Goal: Transaction & Acquisition: Purchase product/service

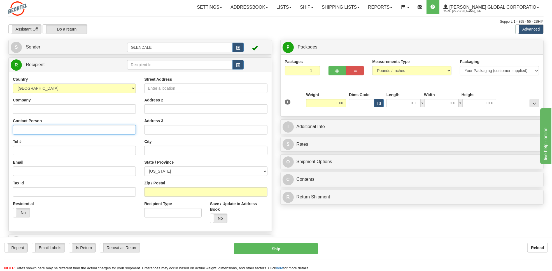
click at [59, 132] on input "Contact Person" at bounding box center [74, 130] width 123 height 10
paste input "CAVES VALLEY CLUB INC."
type input "CAVES VALLEY CLUB INC."
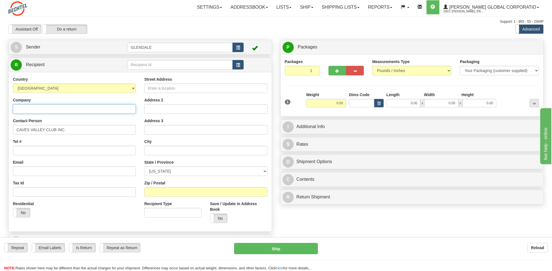
click at [41, 109] on input "Company" at bounding box center [74, 109] width 123 height 10
paste input "CAVES VALLEY CLUB INC."
type input "CAVES VALLEY CLUB INC."
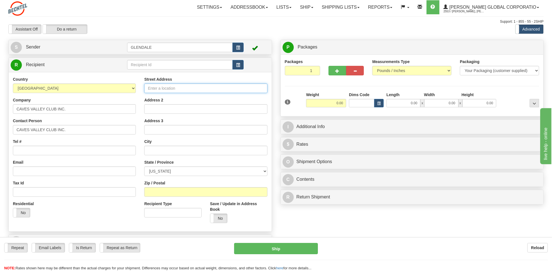
click at [161, 89] on input "Street Address" at bounding box center [205, 88] width 123 height 10
type input "[STREET_ADDRESS]"
click at [174, 148] on input "text" at bounding box center [205, 151] width 123 height 10
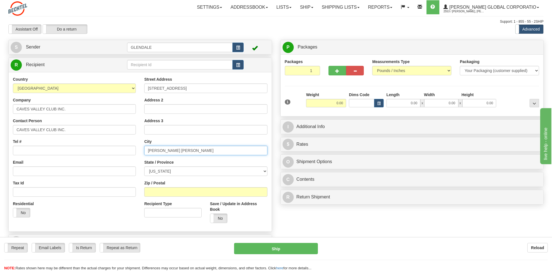
type input "[PERSON_NAME] [PERSON_NAME]"
click at [189, 172] on select "[US_STATE] [US_STATE] [US_STATE] [US_STATE] Armed Forces America Armed Forces E…" at bounding box center [205, 171] width 123 height 10
select select "MD"
click at [144, 166] on select "[US_STATE] [US_STATE] [US_STATE] [US_STATE] Armed Forces America Armed Forces E…" at bounding box center [205, 171] width 123 height 10
click at [185, 190] on input "Zip / Postal" at bounding box center [205, 192] width 123 height 10
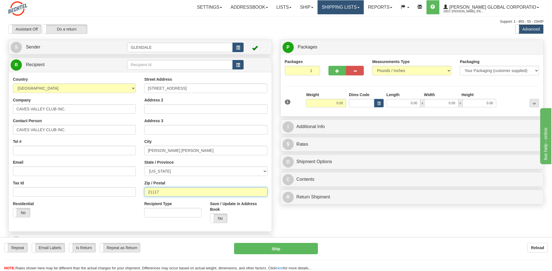
type input "21117"
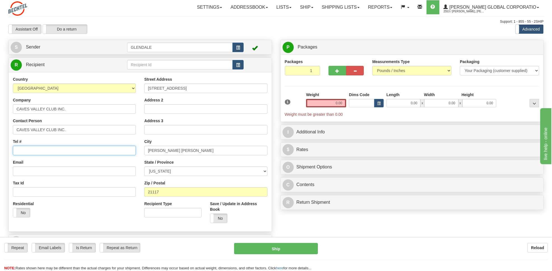
click at [31, 151] on input "Tel #" at bounding box center [74, 151] width 123 height 10
type input "[PHONE_NUMBER]"
click at [441, 68] on select "Your Packaging (customer supplied) Envelope (carrier supplied) Pack (carrier su…" at bounding box center [498, 71] width 79 height 10
select select "2"
click at [441, 66] on select "Your Packaging (customer supplied) Envelope (carrier supplied) Pack (carrier su…" at bounding box center [498, 71] width 79 height 10
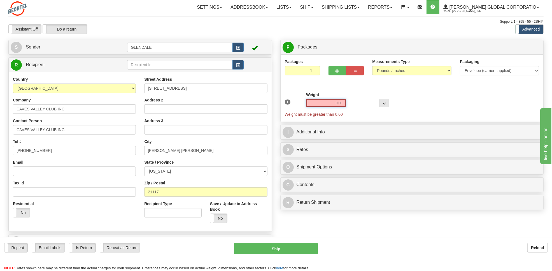
click at [332, 101] on input "0.00" at bounding box center [326, 103] width 40 height 8
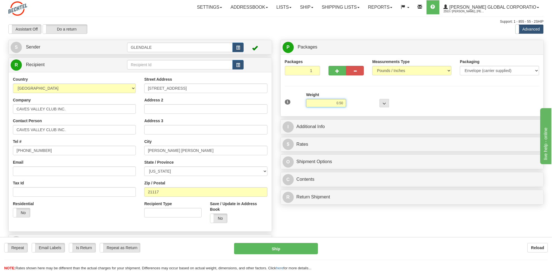
type input "0.50"
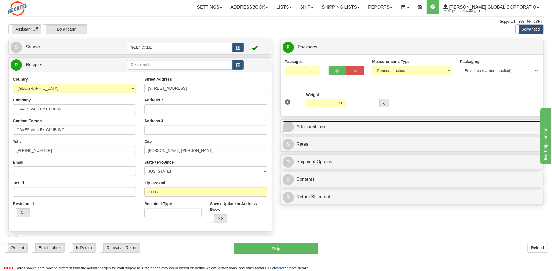
click at [315, 124] on link "I Additional Info" at bounding box center [411, 126] width 259 height 11
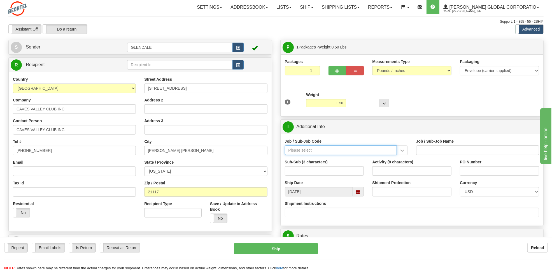
click at [307, 153] on input "Job / Sub-Job Code" at bounding box center [341, 150] width 112 height 10
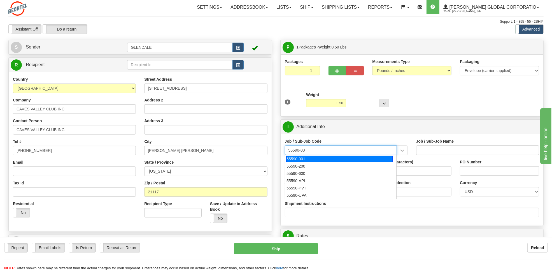
type input "55590-001"
click at [300, 159] on div "55590-001" at bounding box center [339, 159] width 106 height 6
type input "OFFICE OF THE COO - OFFICE OF COO"
type input "55590-001"
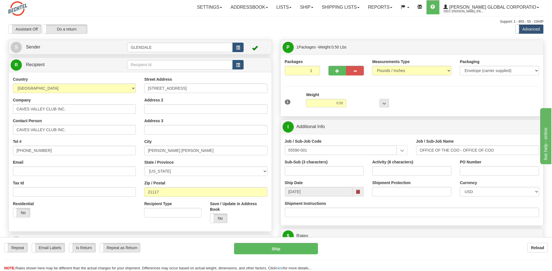
click at [340, 140] on div "Job / Sub-Job Code 55590-001 55590-001" at bounding box center [346, 146] width 123 height 17
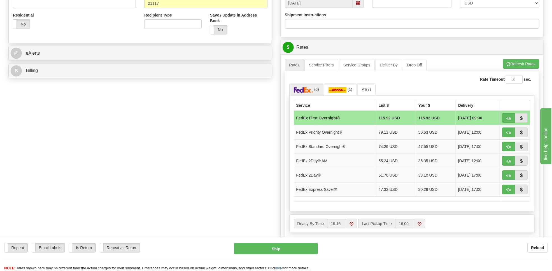
scroll to position [194, 0]
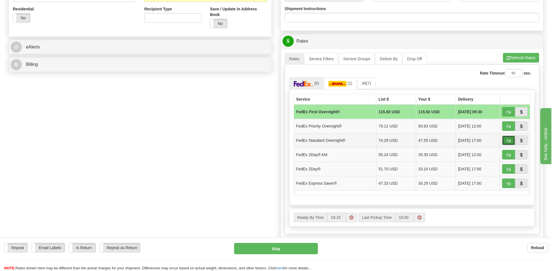
click at [441, 142] on span "button" at bounding box center [508, 141] width 4 height 4
type input "05"
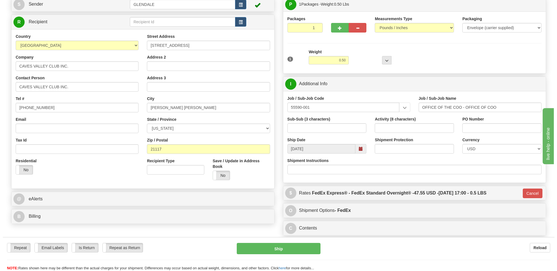
scroll to position [41, 0]
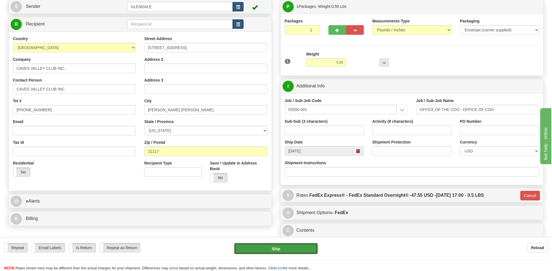
click at [272, 216] on button "Ship" at bounding box center [276, 248] width 84 height 11
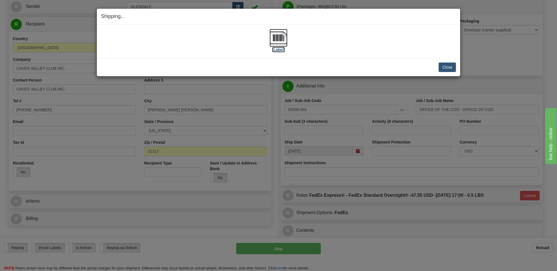
click at [279, 42] on img at bounding box center [278, 38] width 18 height 18
